Goal: Information Seeking & Learning: Learn about a topic

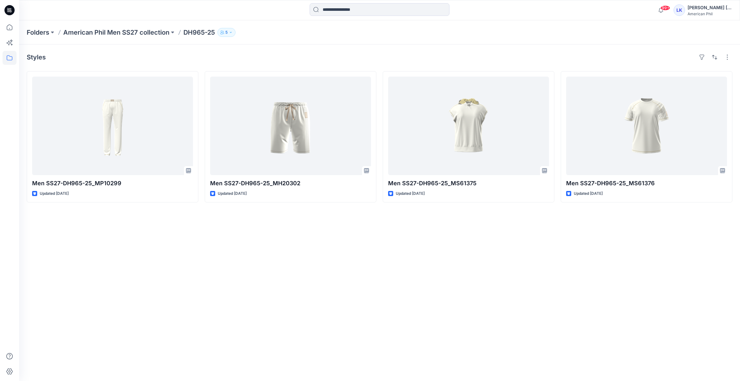
click at [207, 34] on p "DH965-25" at bounding box center [198, 32] width 31 height 9
click at [206, 34] on p "DH965-25" at bounding box center [198, 32] width 31 height 9
click at [207, 33] on p "DH965-25" at bounding box center [198, 32] width 31 height 9
click at [125, 31] on p "American Phil Men SS27 collection" at bounding box center [116, 32] width 106 height 9
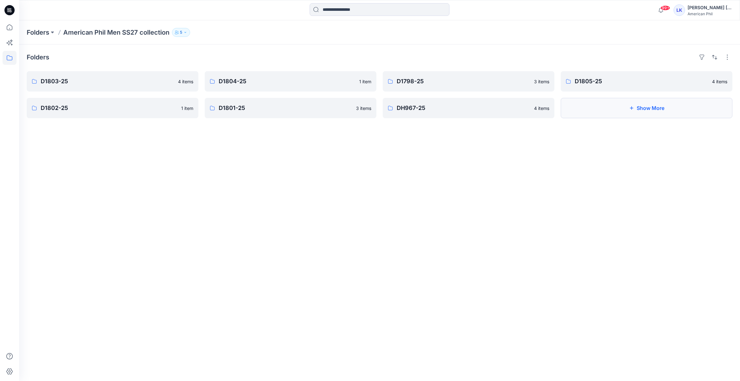
click at [630, 108] on icon "button" at bounding box center [631, 107] width 3 height 3
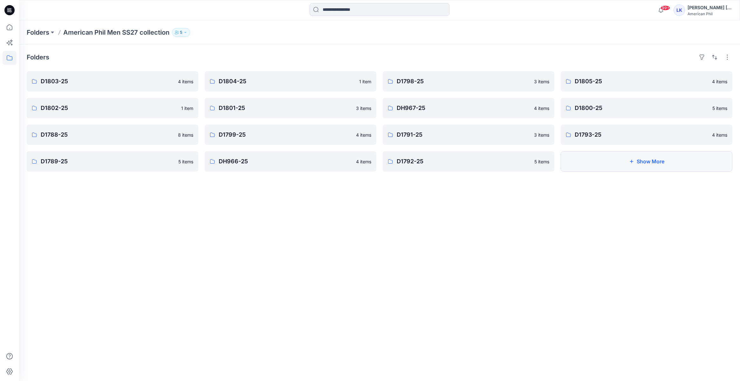
click at [634, 156] on button "Show More" at bounding box center [647, 161] width 172 height 20
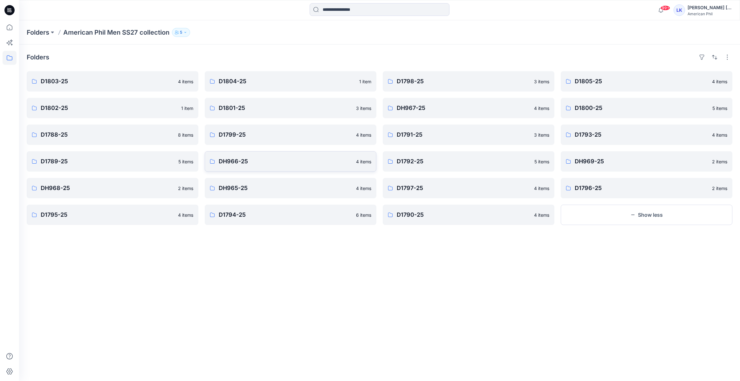
click at [257, 166] on p "DH966-25" at bounding box center [285, 161] width 133 height 9
click at [79, 191] on p "DH968-25" at bounding box center [107, 188] width 133 height 9
click at [598, 165] on p "DH969-25" at bounding box center [641, 161] width 133 height 9
click at [342, 184] on p "DH965-25" at bounding box center [285, 188] width 133 height 9
click at [83, 167] on link "D1789-25 5 items" at bounding box center [113, 161] width 172 height 20
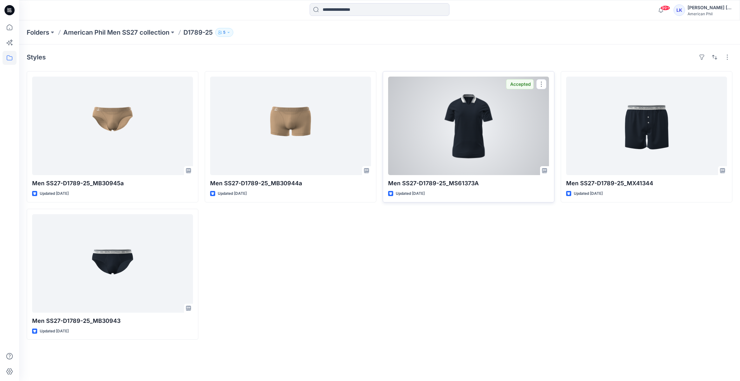
click at [485, 137] on div at bounding box center [468, 126] width 161 height 99
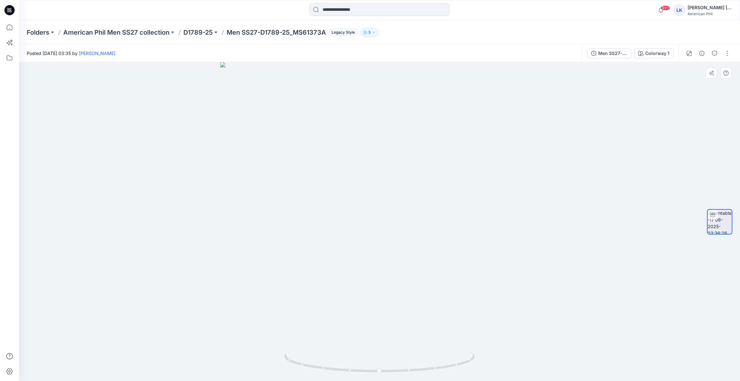
click at [429, 169] on div at bounding box center [379, 221] width 721 height 319
click at [711, 74] on icon "button" at bounding box center [711, 73] width 5 height 5
drag, startPoint x: 438, startPoint y: 153, endPoint x: 361, endPoint y: 167, distance: 78.1
click at [361, 167] on div at bounding box center [379, 221] width 721 height 319
click at [713, 76] on button "button" at bounding box center [711, 72] width 11 height 11
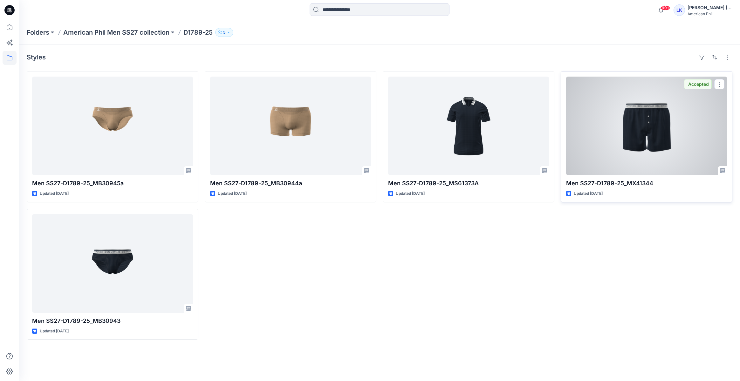
click at [624, 114] on div at bounding box center [646, 126] width 161 height 99
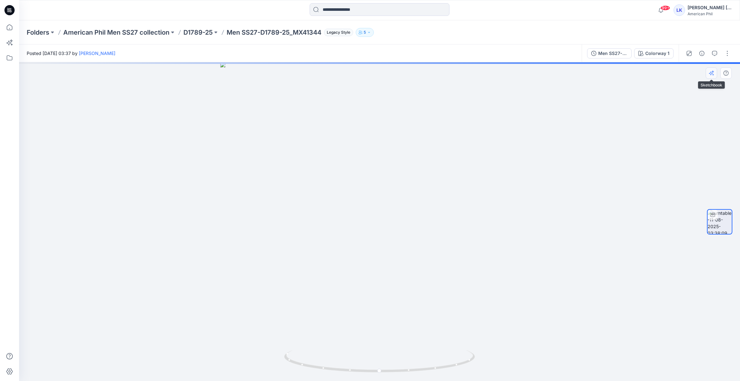
click at [715, 74] on button "button" at bounding box center [711, 72] width 11 height 11
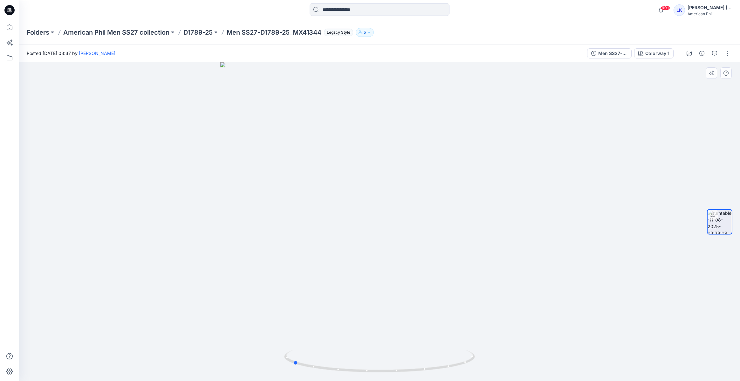
drag, startPoint x: 438, startPoint y: 206, endPoint x: 352, endPoint y: 223, distance: 88.4
click at [352, 223] on div at bounding box center [379, 221] width 721 height 319
click at [709, 76] on button "button" at bounding box center [711, 72] width 11 height 11
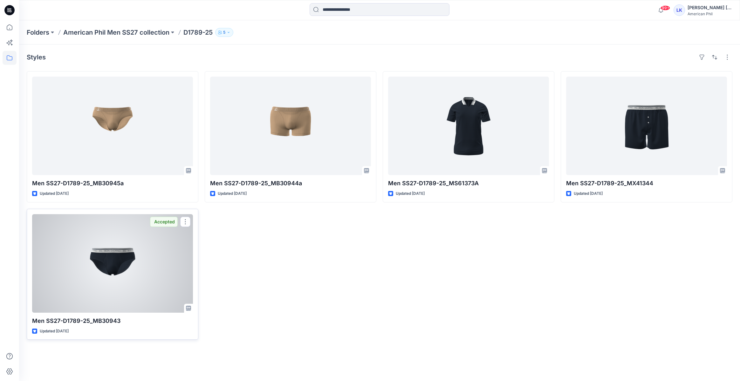
click at [139, 249] on div at bounding box center [112, 263] width 161 height 99
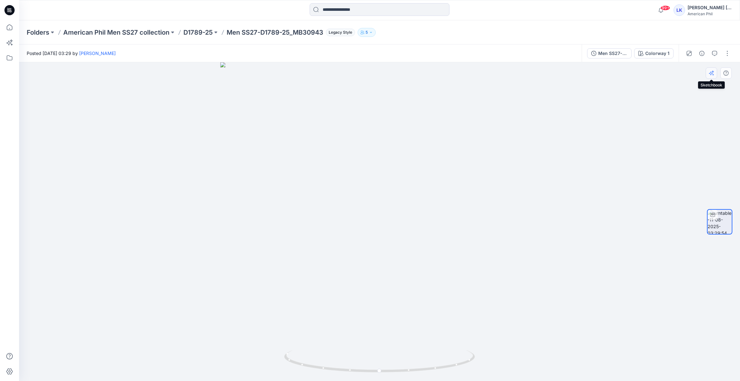
click at [714, 74] on button "button" at bounding box center [711, 72] width 11 height 11
drag, startPoint x: 456, startPoint y: 179, endPoint x: 388, endPoint y: 184, distance: 68.5
click at [388, 184] on div at bounding box center [379, 221] width 721 height 319
click at [712, 71] on icon "button" at bounding box center [711, 73] width 5 height 5
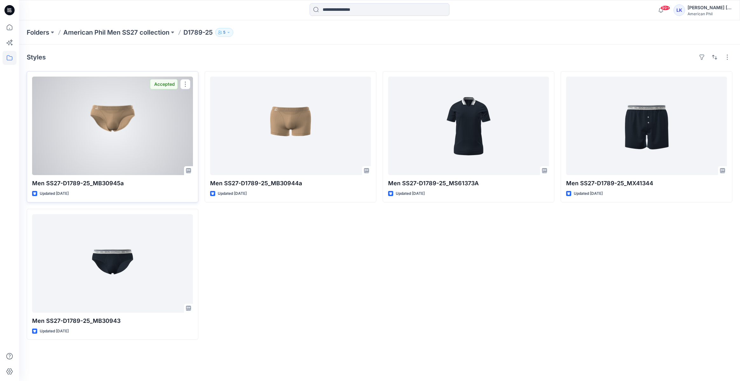
click at [129, 134] on div at bounding box center [112, 126] width 161 height 99
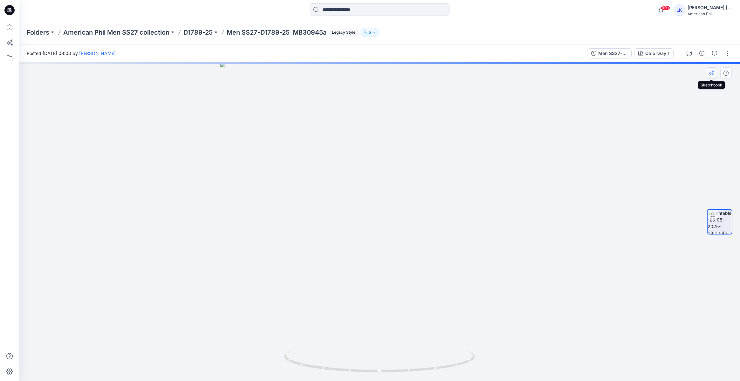
click at [710, 74] on icon "button" at bounding box center [711, 74] width 4 height 4
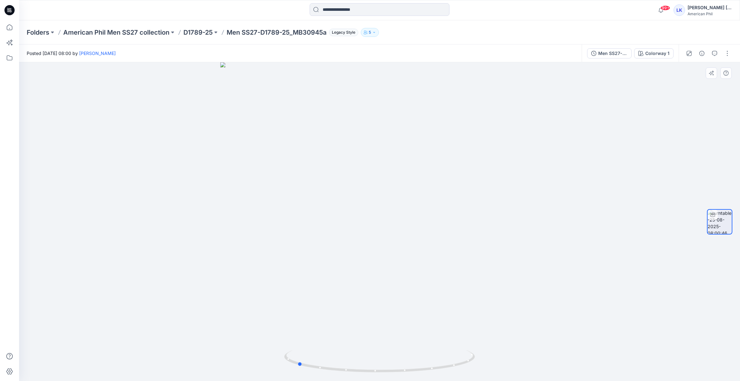
drag, startPoint x: 392, startPoint y: 161, endPoint x: 334, endPoint y: 159, distance: 57.9
click at [334, 159] on div at bounding box center [379, 221] width 721 height 319
click at [713, 74] on icon "button" at bounding box center [711, 73] width 5 height 5
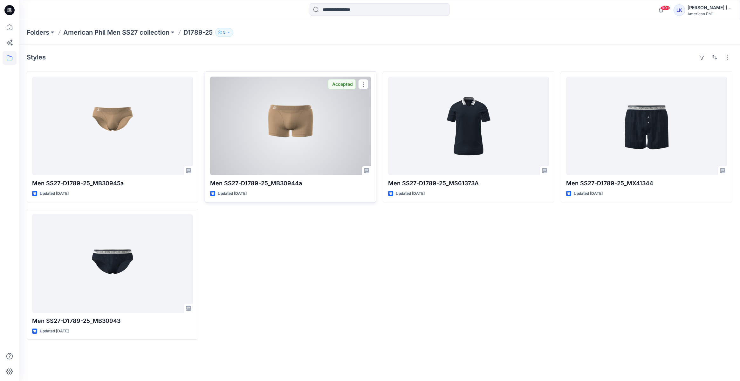
click at [250, 104] on div at bounding box center [290, 126] width 161 height 99
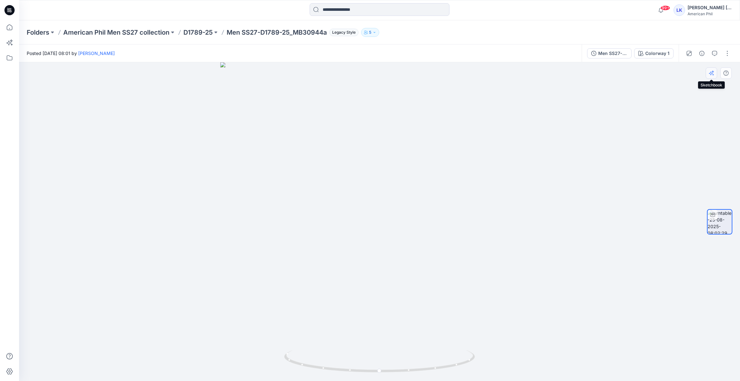
click at [710, 74] on icon "button" at bounding box center [711, 74] width 4 height 4
drag, startPoint x: 438, startPoint y: 166, endPoint x: 349, endPoint y: 199, distance: 95.5
click at [349, 199] on div at bounding box center [379, 221] width 721 height 319
click at [712, 75] on icon "button" at bounding box center [711, 73] width 5 height 5
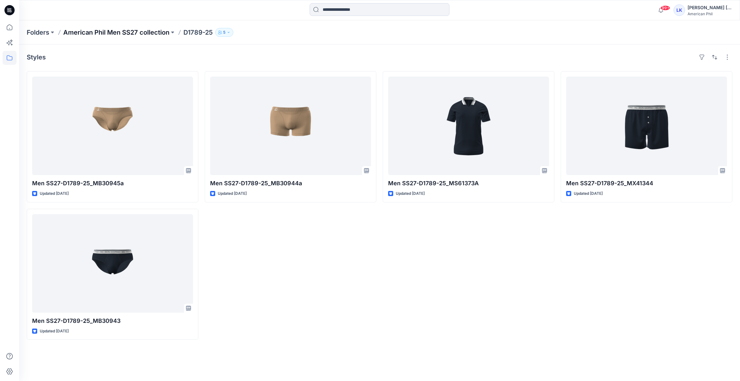
click at [111, 31] on p "American Phil Men SS27 collection" at bounding box center [116, 32] width 106 height 9
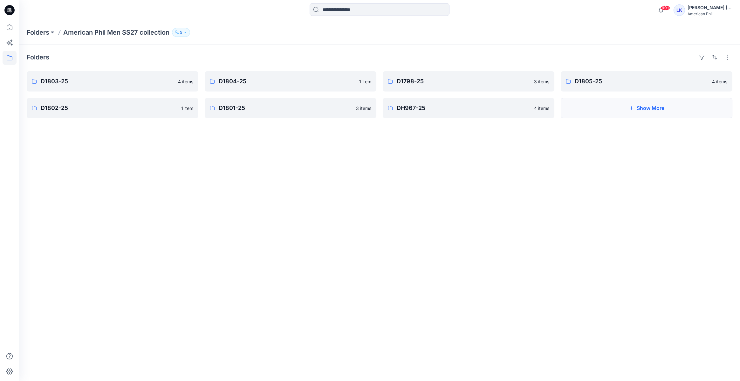
click at [623, 107] on button "Show More" at bounding box center [647, 108] width 172 height 20
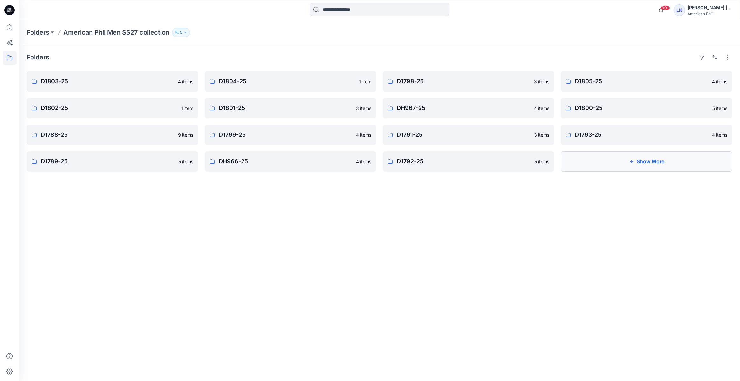
click at [630, 162] on icon "button" at bounding box center [631, 161] width 5 height 5
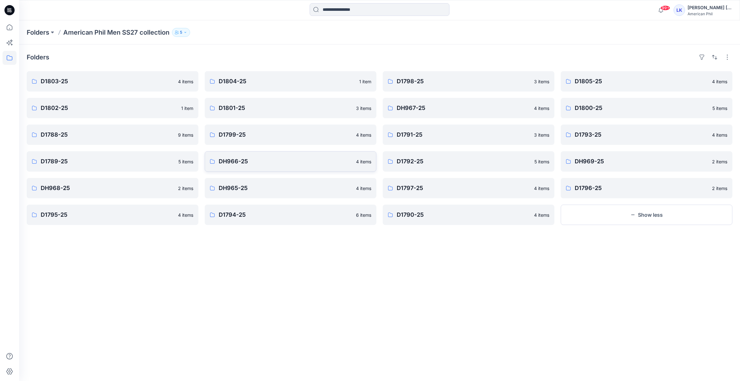
click at [266, 162] on p "DH966-25" at bounding box center [285, 161] width 133 height 9
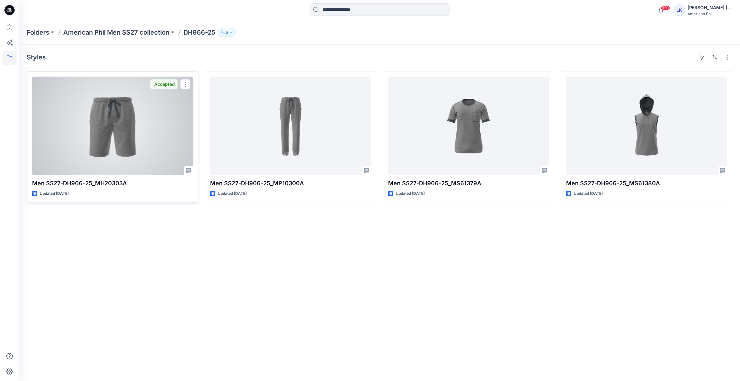
click at [135, 144] on div at bounding box center [112, 126] width 161 height 99
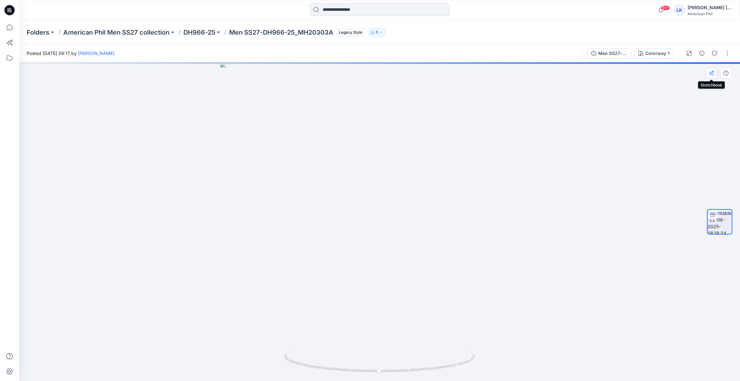
click at [713, 74] on icon "button" at bounding box center [713, 75] width 2 height 2
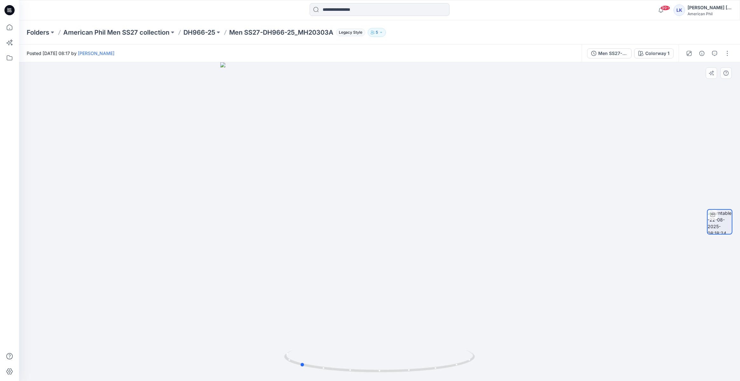
drag, startPoint x: 441, startPoint y: 174, endPoint x: 362, endPoint y: 196, distance: 81.8
click at [362, 196] on div at bounding box center [379, 221] width 721 height 319
click at [716, 75] on button "button" at bounding box center [711, 72] width 11 height 11
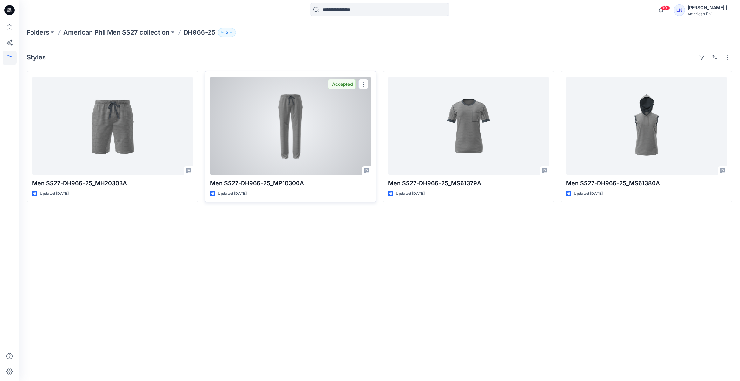
click at [302, 148] on div at bounding box center [290, 126] width 161 height 99
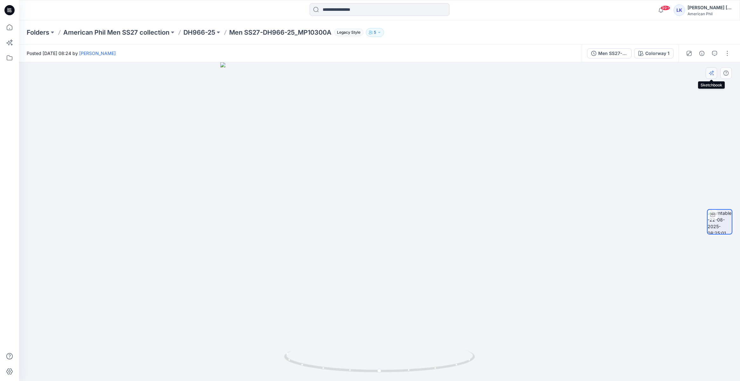
click at [714, 78] on button "button" at bounding box center [711, 72] width 11 height 11
drag, startPoint x: 390, startPoint y: 181, endPoint x: 329, endPoint y: 216, distance: 70.2
click at [329, 216] on div at bounding box center [379, 221] width 721 height 319
click at [710, 72] on icon "button" at bounding box center [711, 73] width 5 height 5
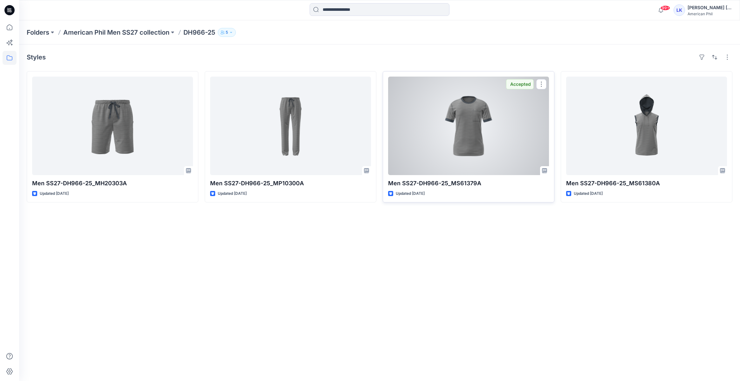
click at [508, 142] on div at bounding box center [468, 126] width 161 height 99
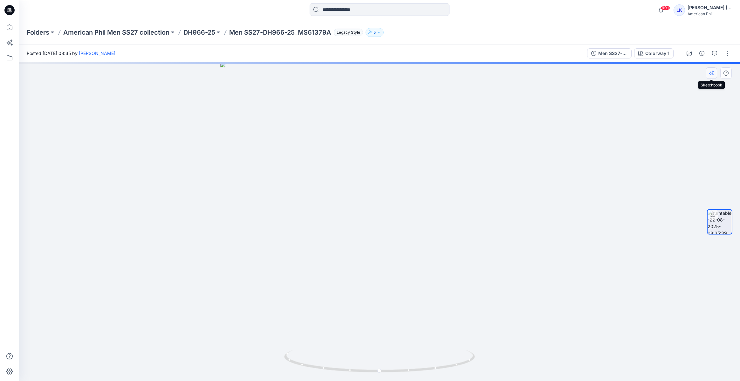
click at [711, 72] on icon "button" at bounding box center [711, 73] width 5 height 5
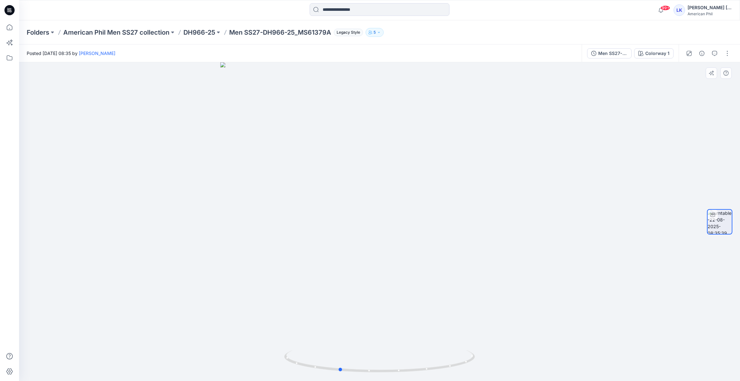
drag, startPoint x: 450, startPoint y: 155, endPoint x: 423, endPoint y: 177, distance: 34.3
click at [423, 177] on div at bounding box center [379, 221] width 721 height 319
drag, startPoint x: 431, startPoint y: 172, endPoint x: 425, endPoint y: 172, distance: 5.4
click at [425, 172] on div at bounding box center [379, 221] width 721 height 319
click at [712, 73] on icon "button" at bounding box center [711, 73] width 5 height 5
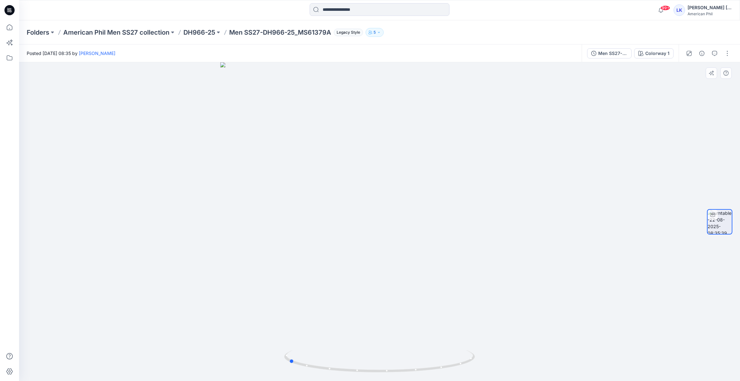
drag, startPoint x: 430, startPoint y: 219, endPoint x: 423, endPoint y: 188, distance: 32.0
click at [339, 249] on div at bounding box center [379, 221] width 721 height 319
click at [712, 72] on icon "button" at bounding box center [711, 73] width 5 height 5
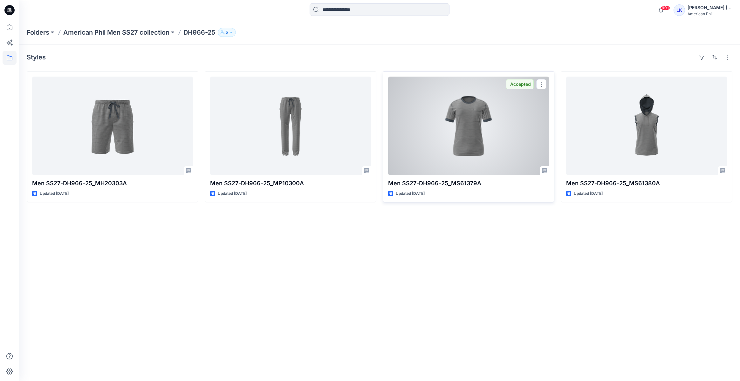
click at [524, 140] on div at bounding box center [468, 126] width 161 height 99
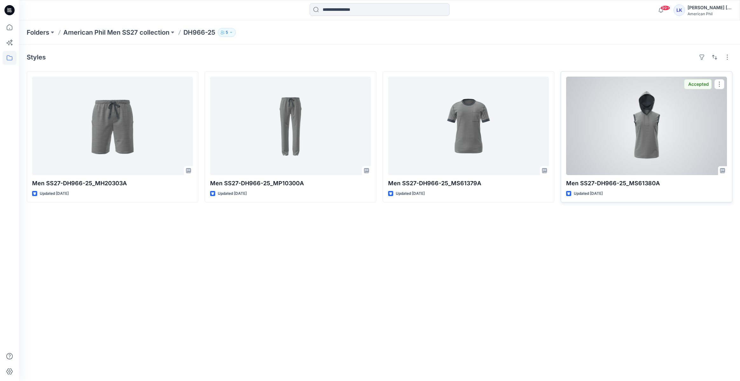
click at [598, 121] on div at bounding box center [646, 126] width 161 height 99
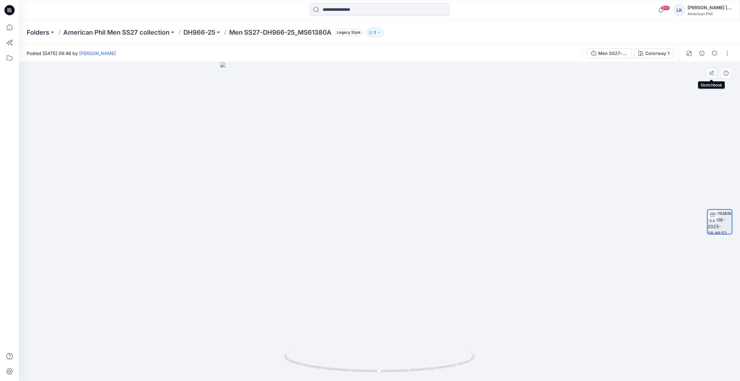
click at [713, 73] on icon "button" at bounding box center [711, 73] width 5 height 5
drag, startPoint x: 417, startPoint y: 208, endPoint x: 351, endPoint y: 229, distance: 69.4
click at [351, 229] on div at bounding box center [379, 221] width 721 height 319
click at [351, 228] on div at bounding box center [379, 221] width 721 height 319
click at [378, 227] on div at bounding box center [379, 221] width 721 height 319
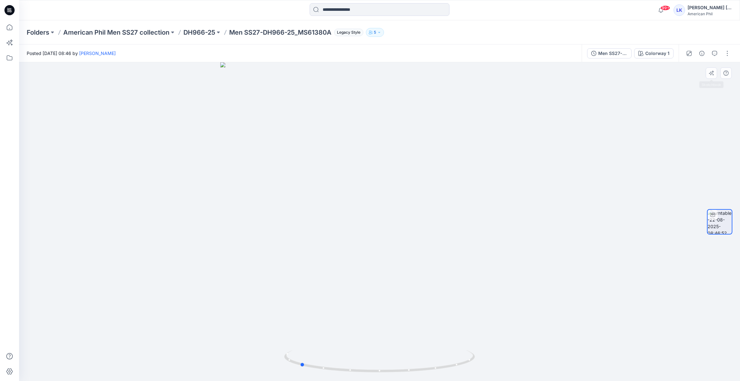
click at [705, 72] on div at bounding box center [379, 221] width 721 height 319
click at [713, 75] on icon "button" at bounding box center [713, 75] width 2 height 2
